Goal: Book appointment/travel/reservation

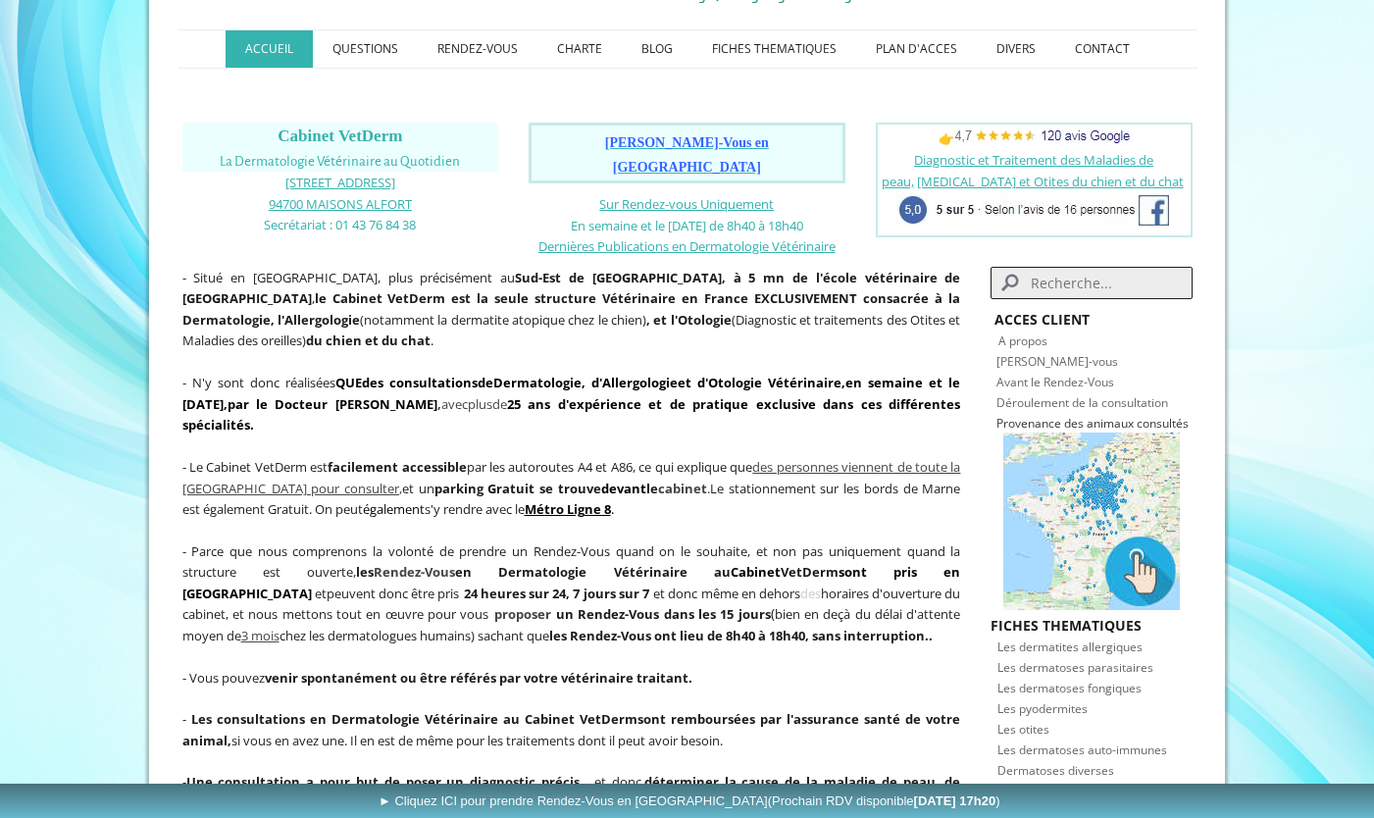
scroll to position [294, 0]
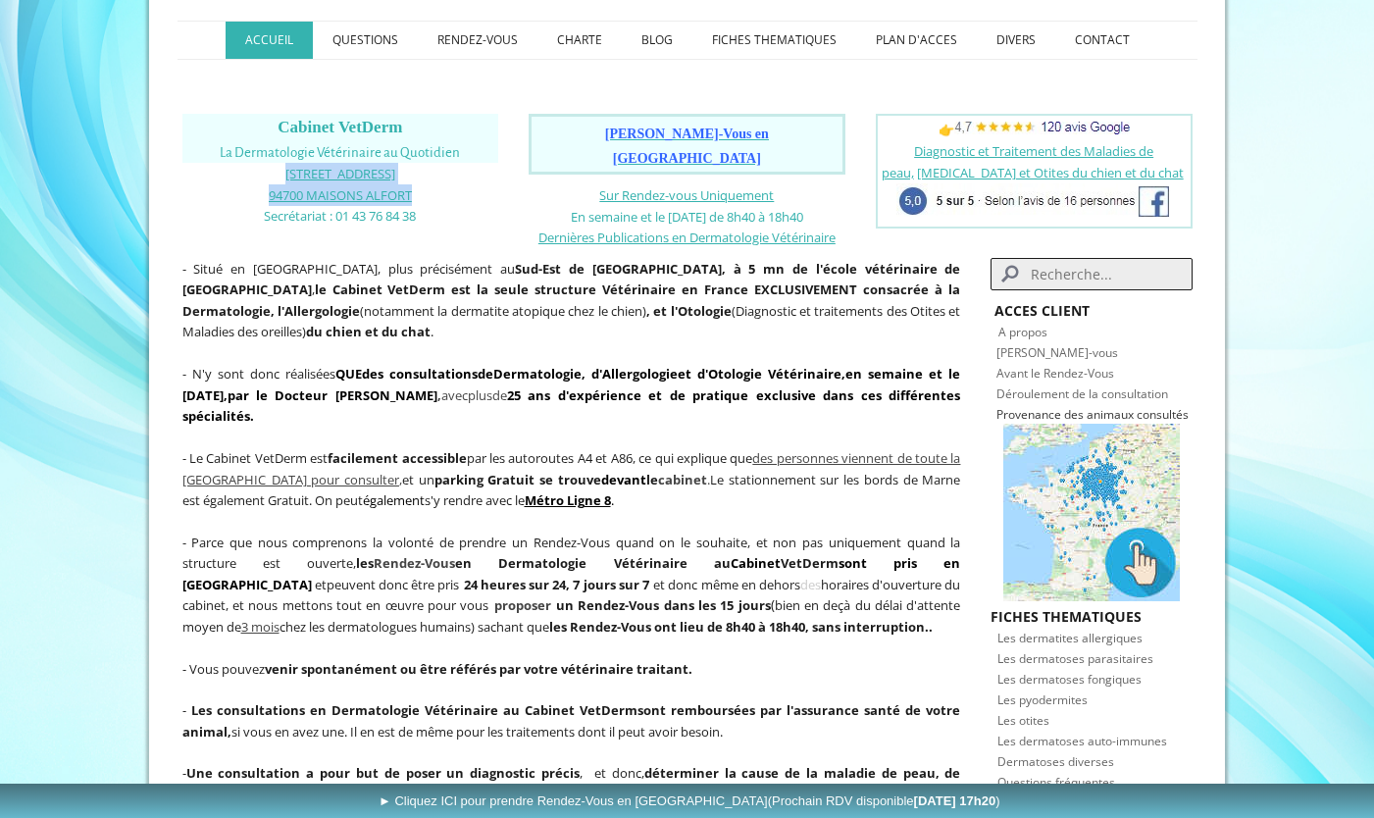
drag, startPoint x: 290, startPoint y: 172, endPoint x: 428, endPoint y: 200, distance: 140.2
click at [428, 200] on div "Cabinet VetDerm La Dermatologie Vétérinaire au Quotidien [STREET_ADDRESS] 94700…" at bounding box center [340, 170] width 327 height 123
copy div "[STREET_ADDRESS][GEOGRAPHIC_DATA]"
click at [658, 132] on span "[PERSON_NAME]-Vous en [GEOGRAPHIC_DATA]" at bounding box center [687, 146] width 164 height 39
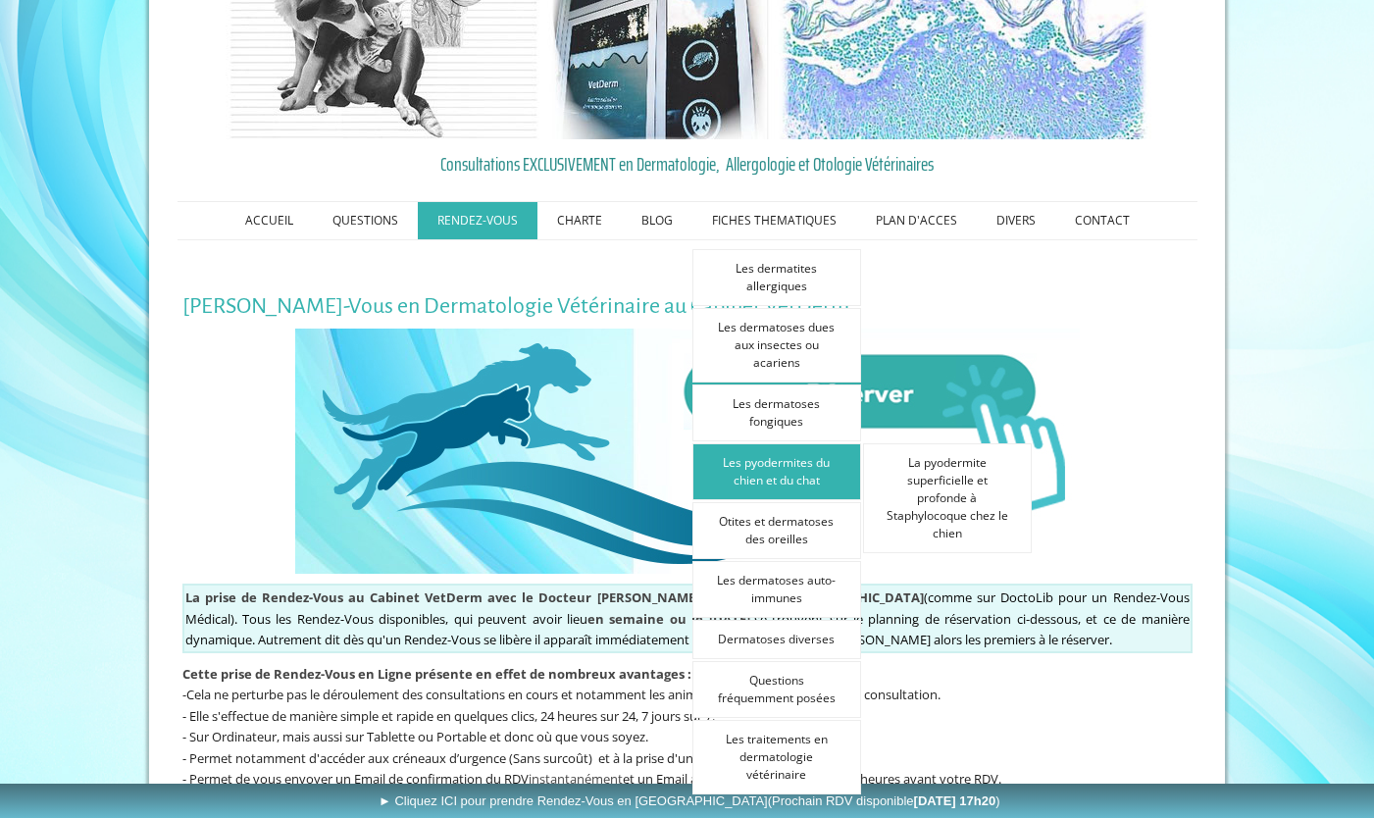
scroll to position [294, 0]
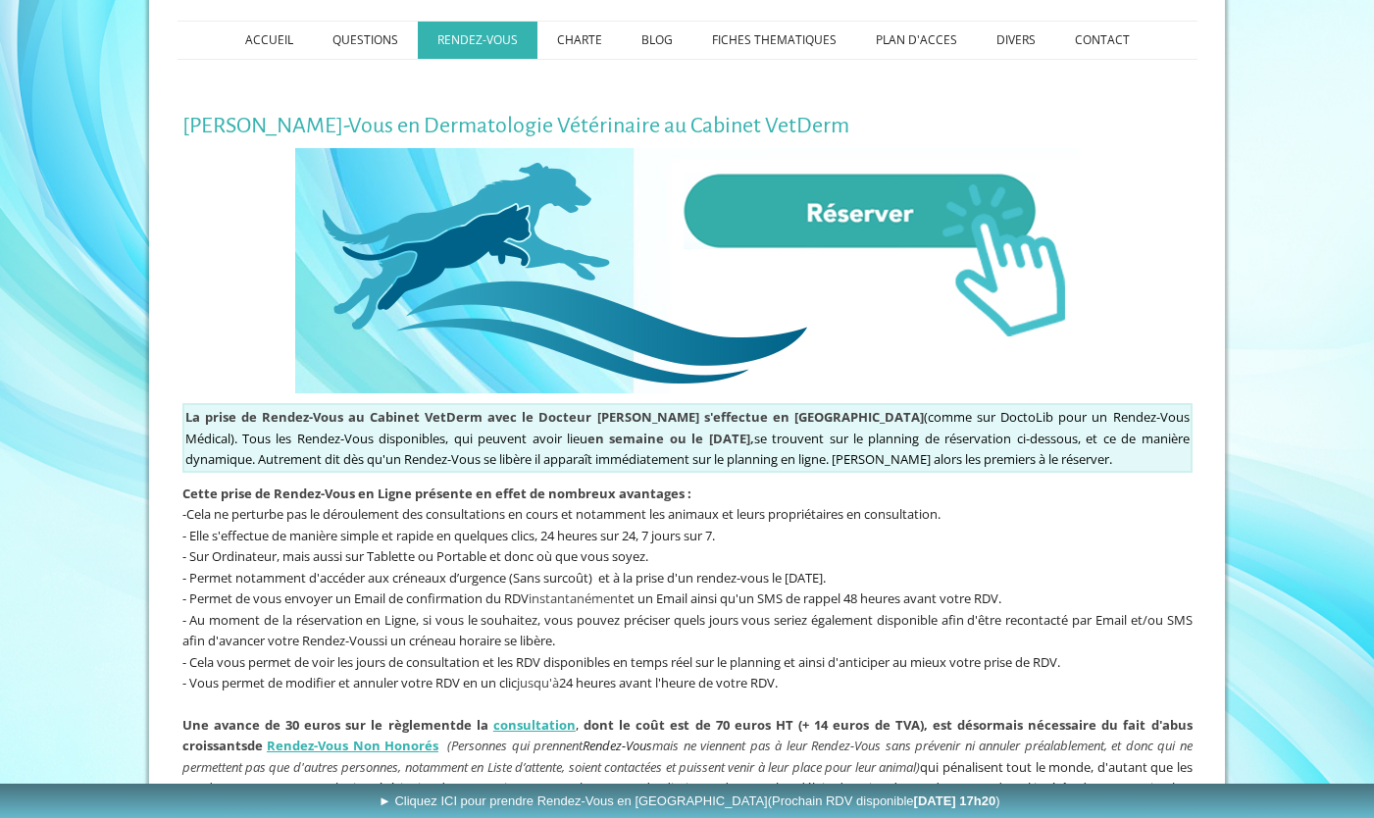
click at [882, 206] on img at bounding box center [687, 270] width 784 height 245
